Goal: Transaction & Acquisition: Purchase product/service

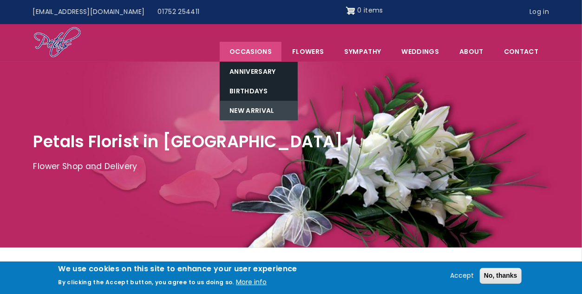
click at [257, 109] on link "New Arrival" at bounding box center [259, 110] width 78 height 19
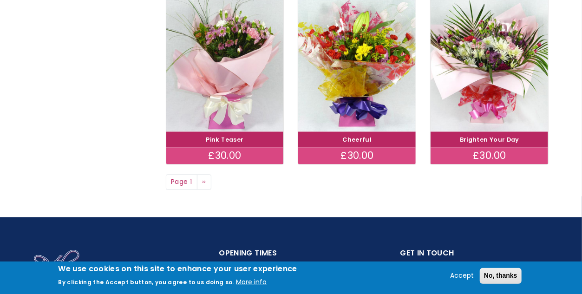
scroll to position [743, 0]
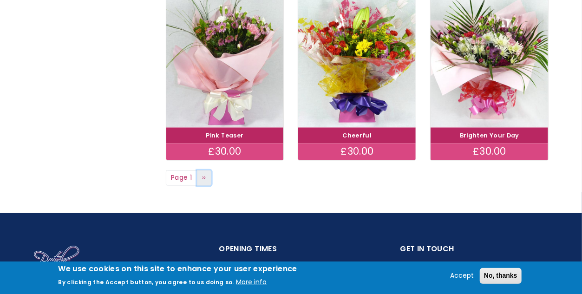
click at [207, 177] on link "Next page ››" at bounding box center [204, 178] width 15 height 16
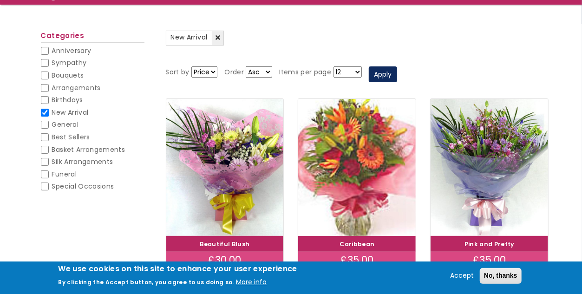
scroll to position [93, 0]
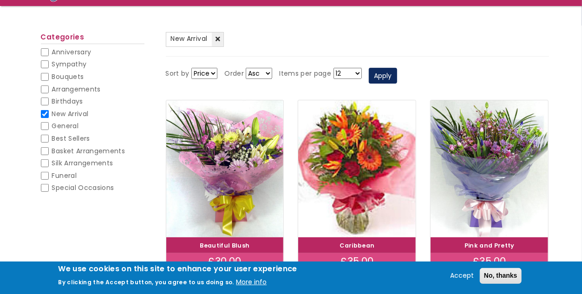
click at [43, 150] on input "Basket Arrangements" at bounding box center [45, 151] width 8 height 8
checkbox input "false"
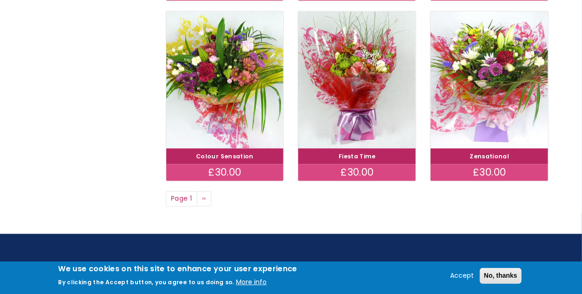
scroll to position [743, 0]
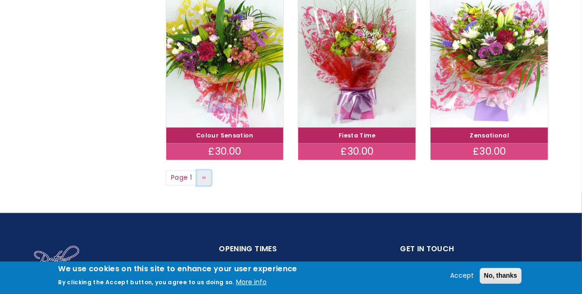
click at [207, 178] on link "Next page ››" at bounding box center [204, 178] width 15 height 16
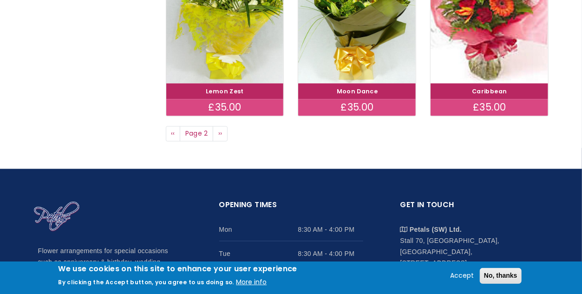
scroll to position [789, 0]
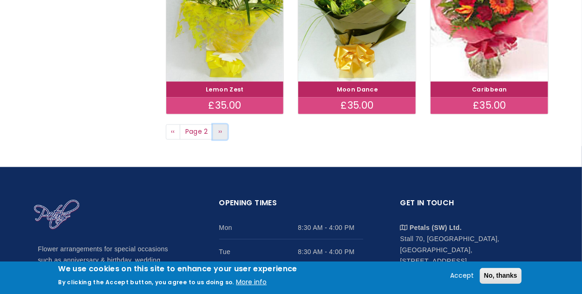
click at [220, 132] on span "››" at bounding box center [220, 131] width 4 height 9
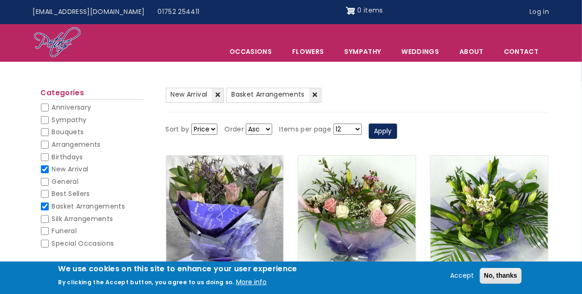
click at [44, 146] on input "Arrangements" at bounding box center [45, 145] width 8 height 8
checkbox input "false"
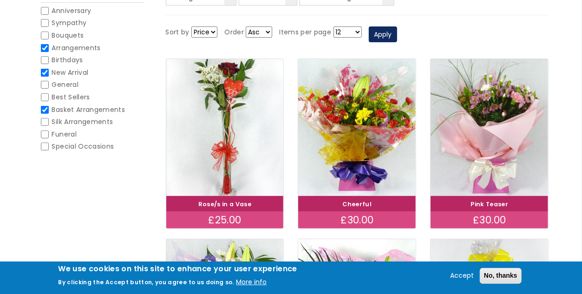
scroll to position [93, 0]
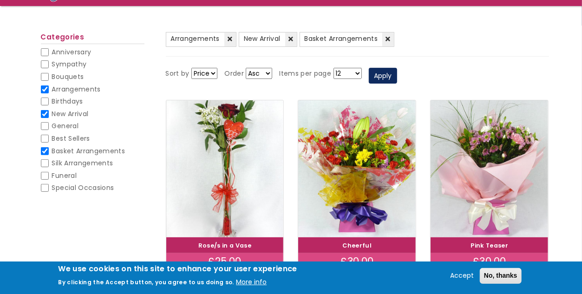
click at [45, 188] on input "Special Occasions" at bounding box center [45, 188] width 8 height 8
checkbox input "false"
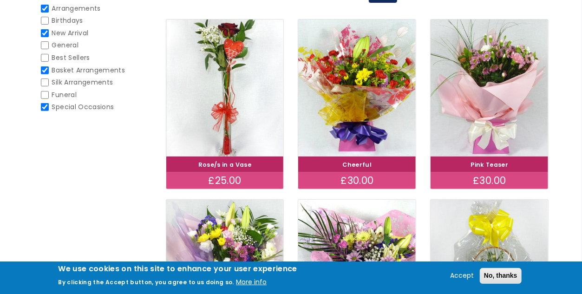
scroll to position [93, 0]
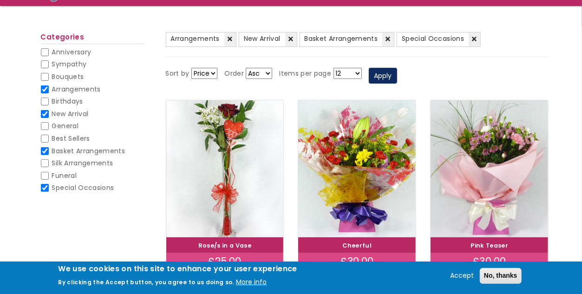
click at [42, 77] on input "Bouquets" at bounding box center [45, 77] width 8 height 8
checkbox input "false"
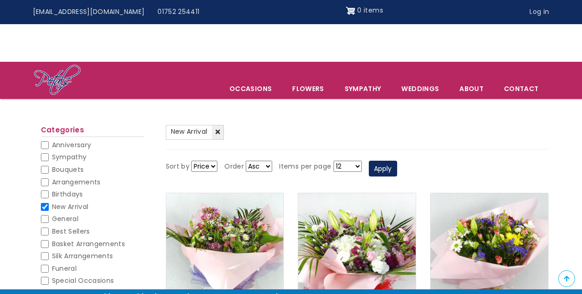
scroll to position [743, 0]
